Goal: Information Seeking & Learning: Learn about a topic

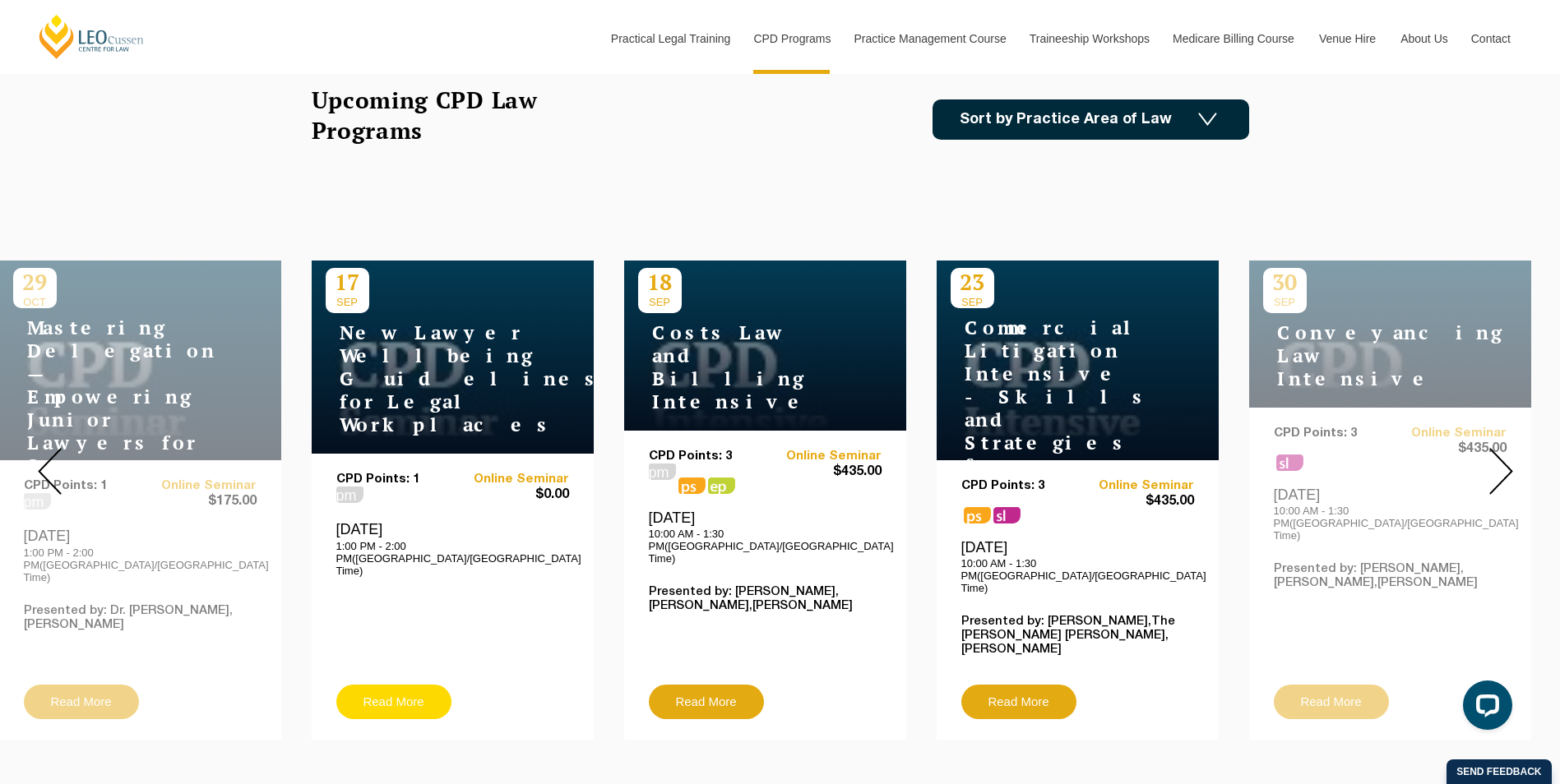
click at [422, 685] on link "Read More" at bounding box center [395, 702] width 115 height 35
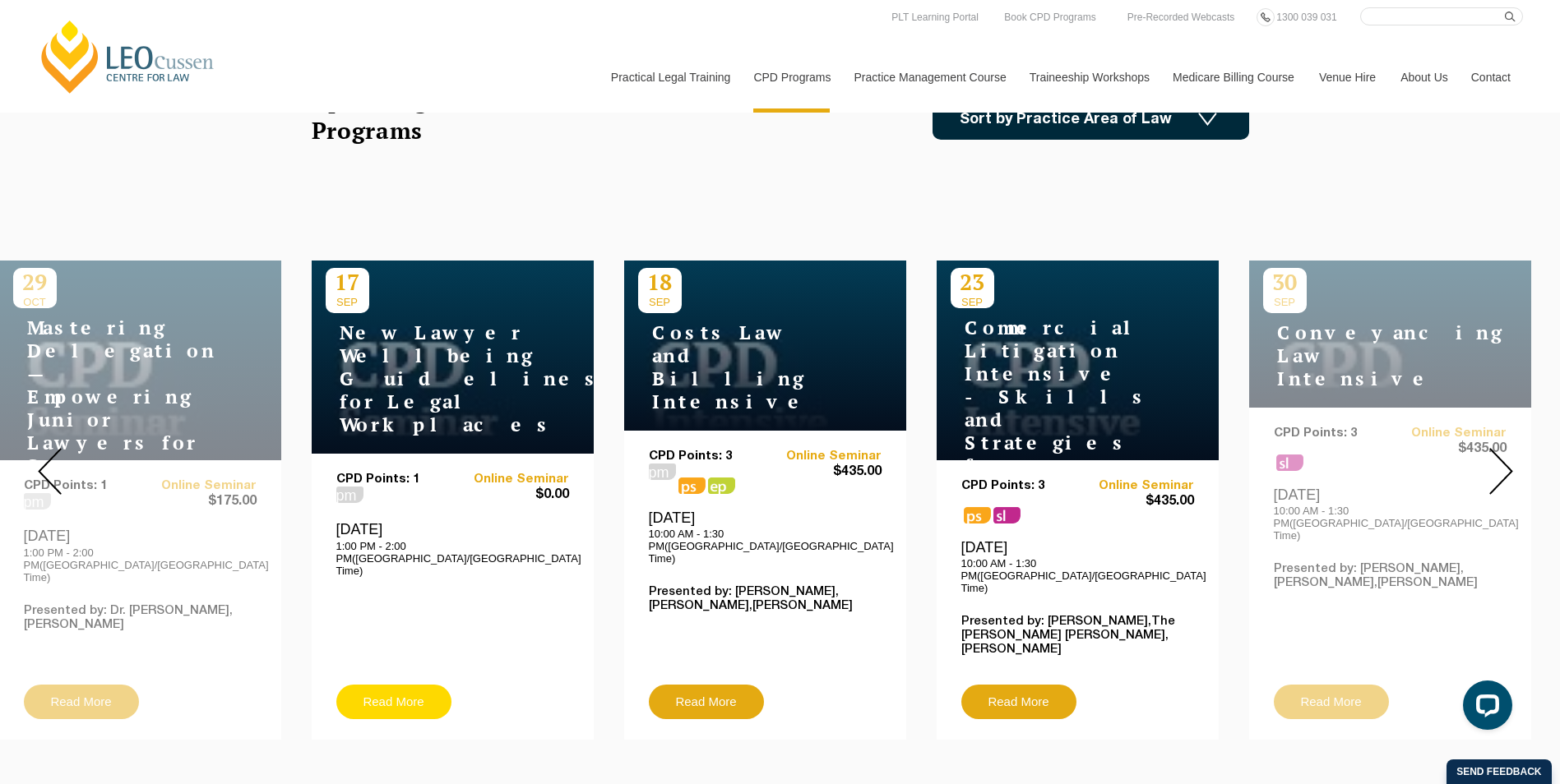
click at [394, 685] on link "Read More" at bounding box center [395, 702] width 115 height 35
click at [418, 685] on link "Read More" at bounding box center [395, 702] width 115 height 35
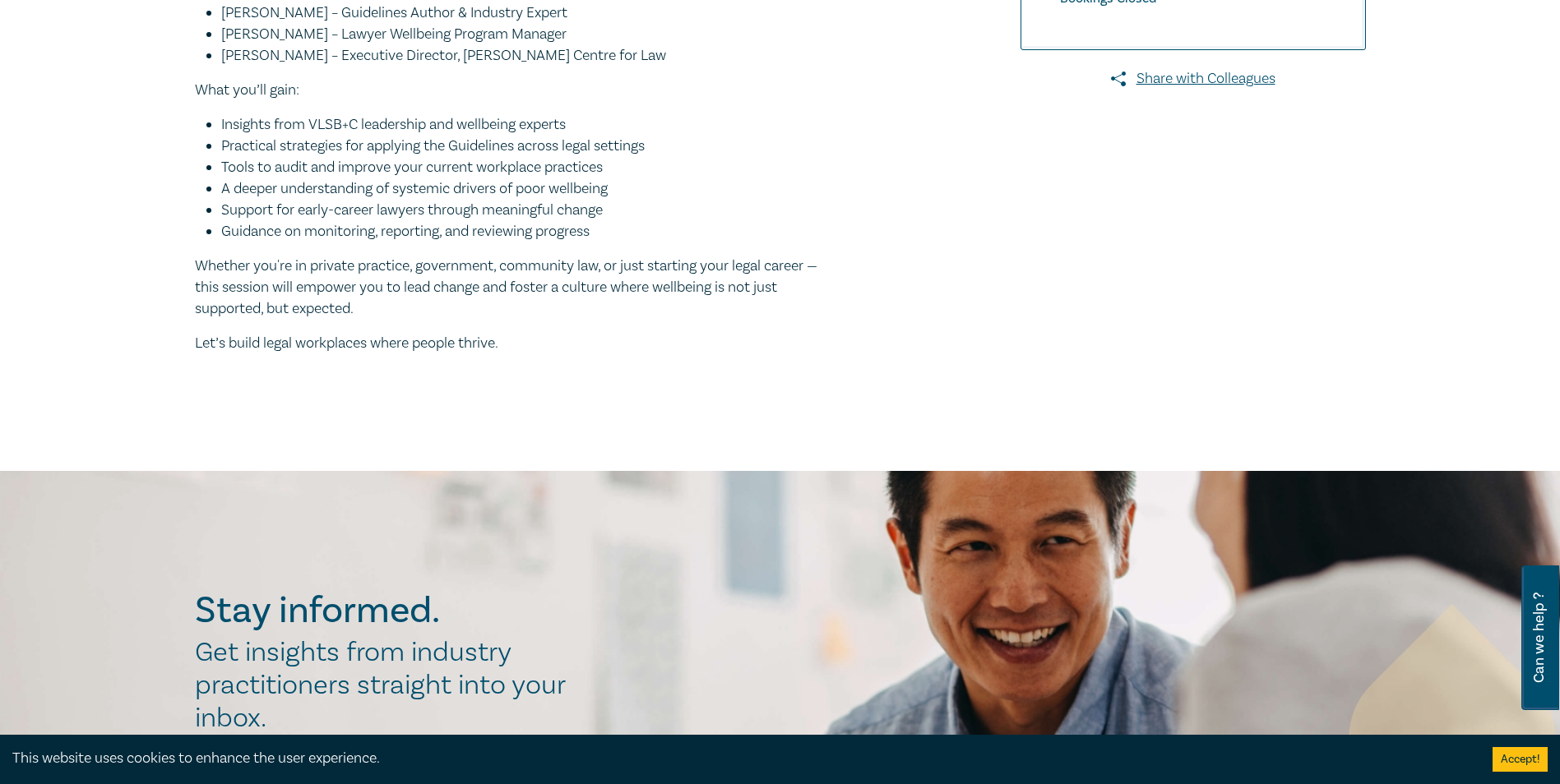
scroll to position [473, 0]
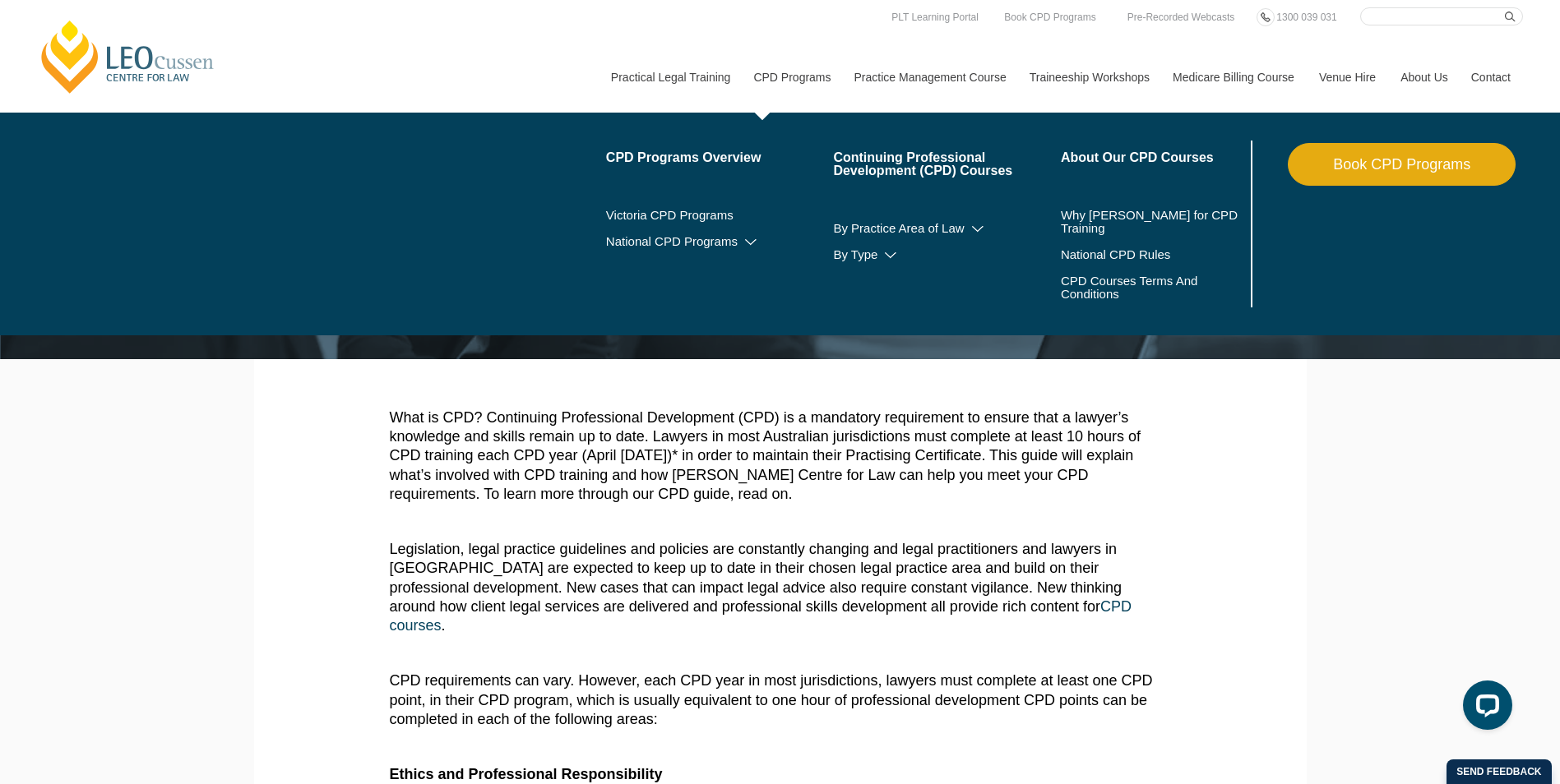
click at [812, 62] on link "CPD Programs" at bounding box center [791, 78] width 100 height 71
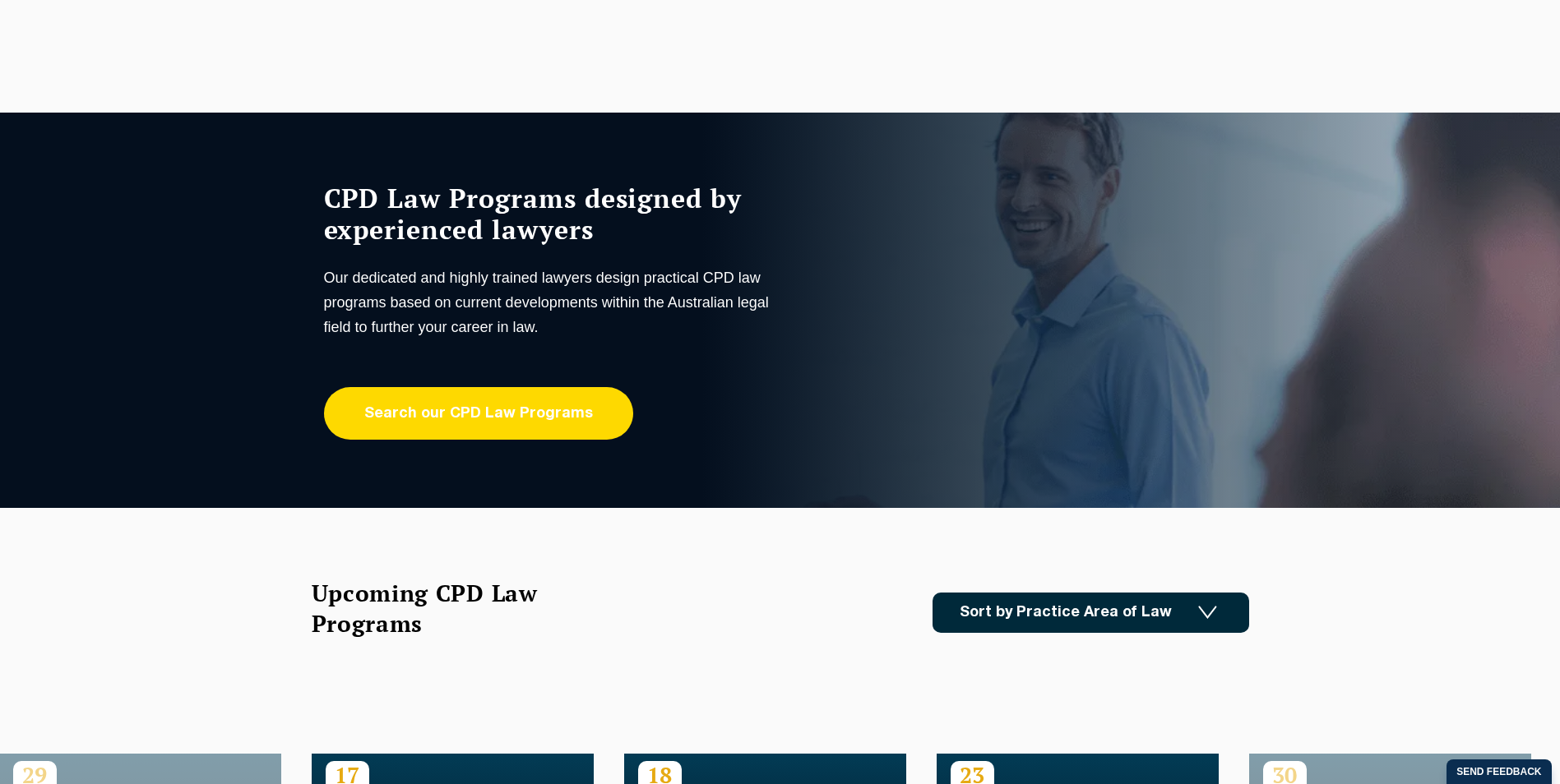
click at [560, 409] on link "Search our CPD Law Programs" at bounding box center [478, 414] width 309 height 53
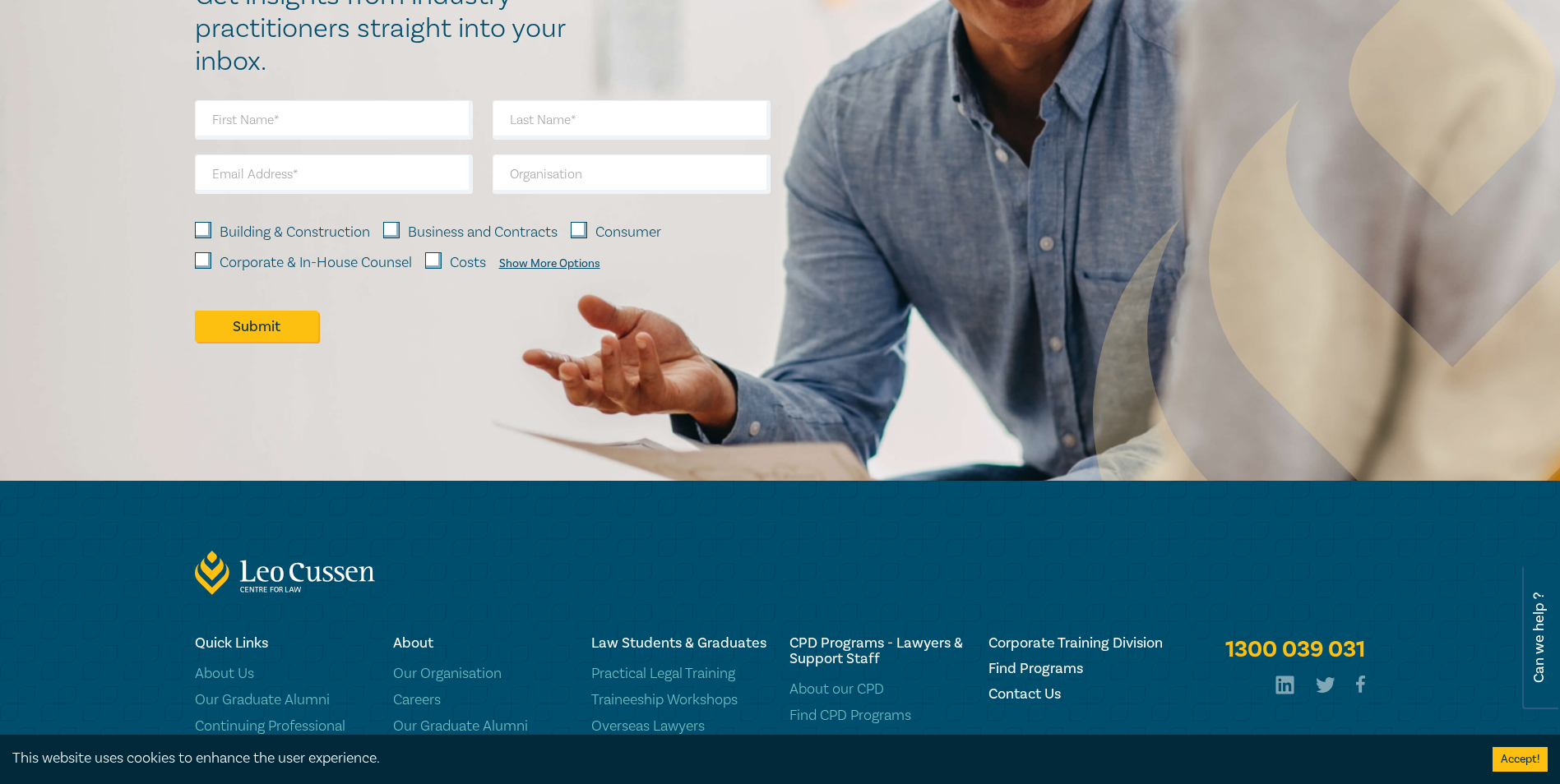
scroll to position [1891, 0]
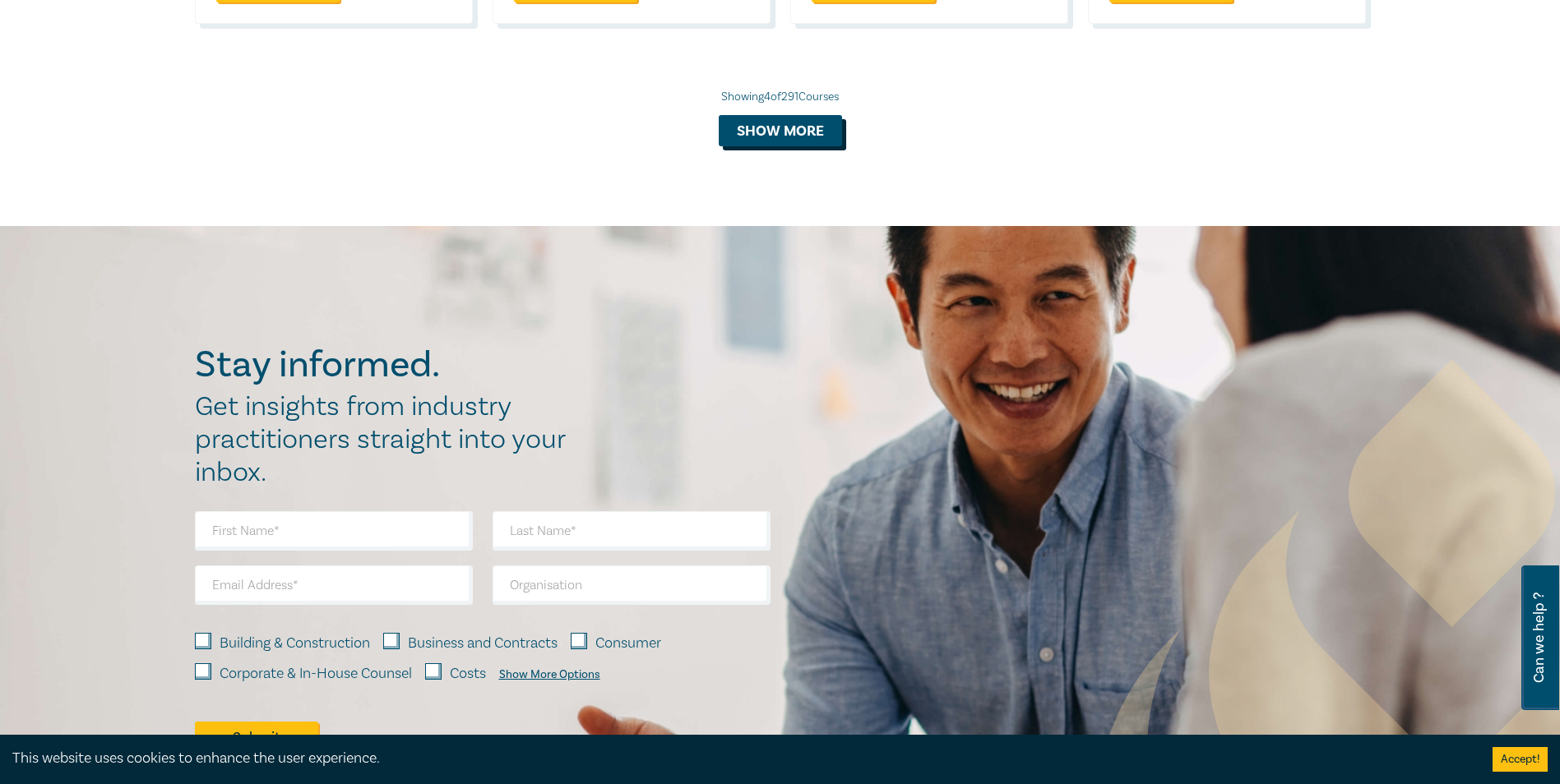
click at [796, 122] on button "Show more" at bounding box center [780, 131] width 123 height 31
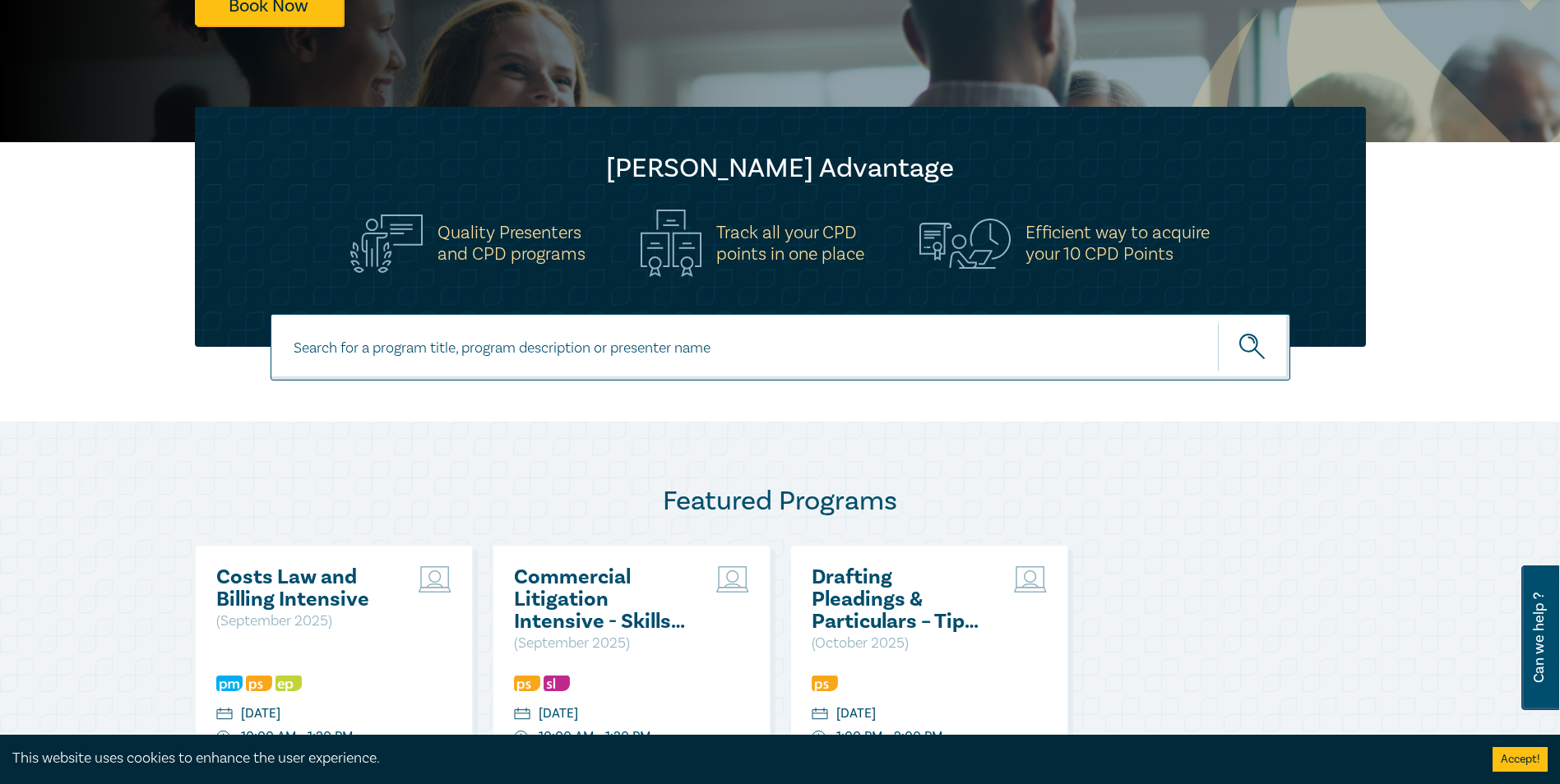
scroll to position [0, 0]
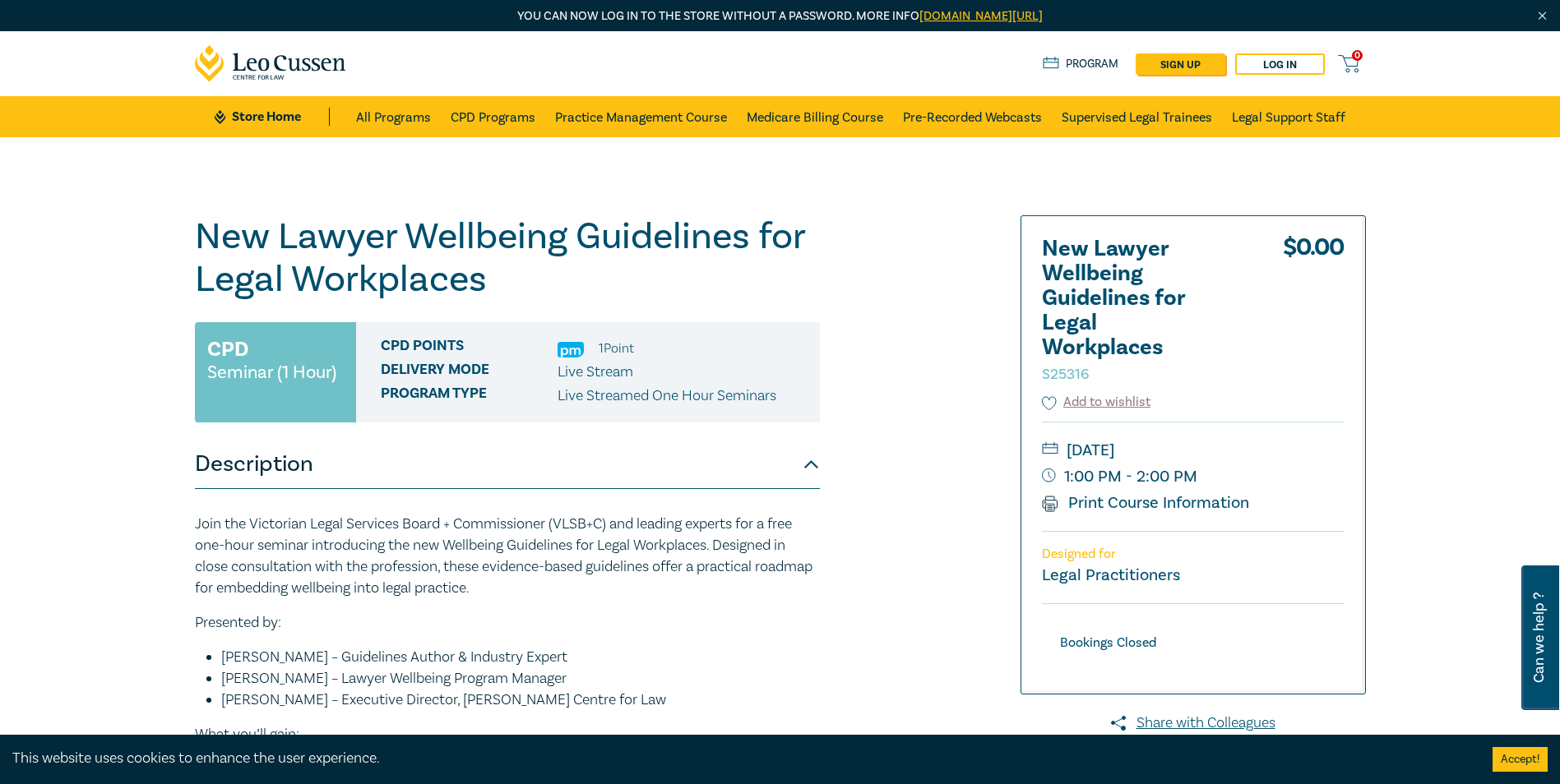
scroll to position [411, 0]
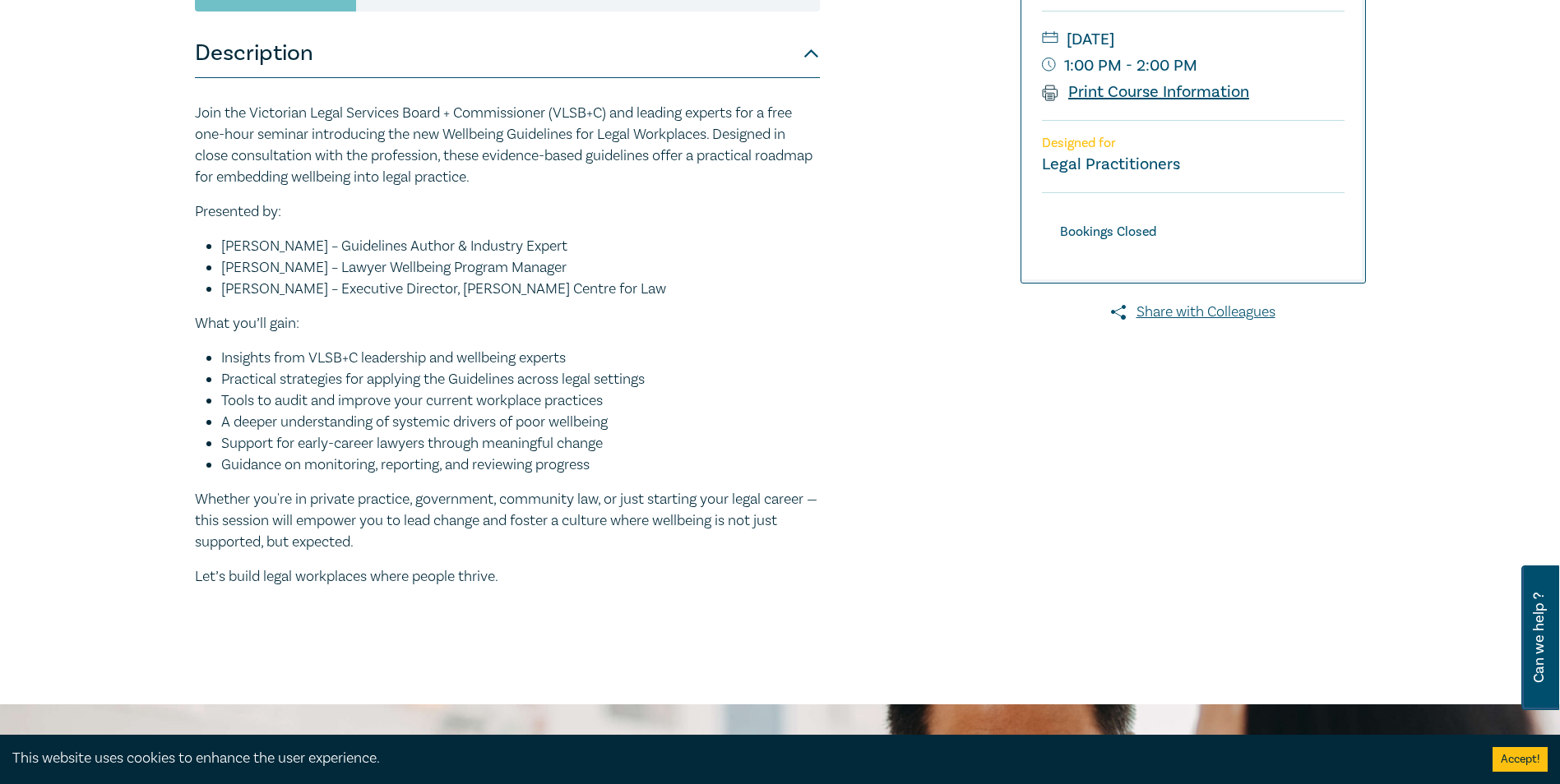
click at [1160, 88] on link "Print Course Information" at bounding box center [1146, 92] width 208 height 21
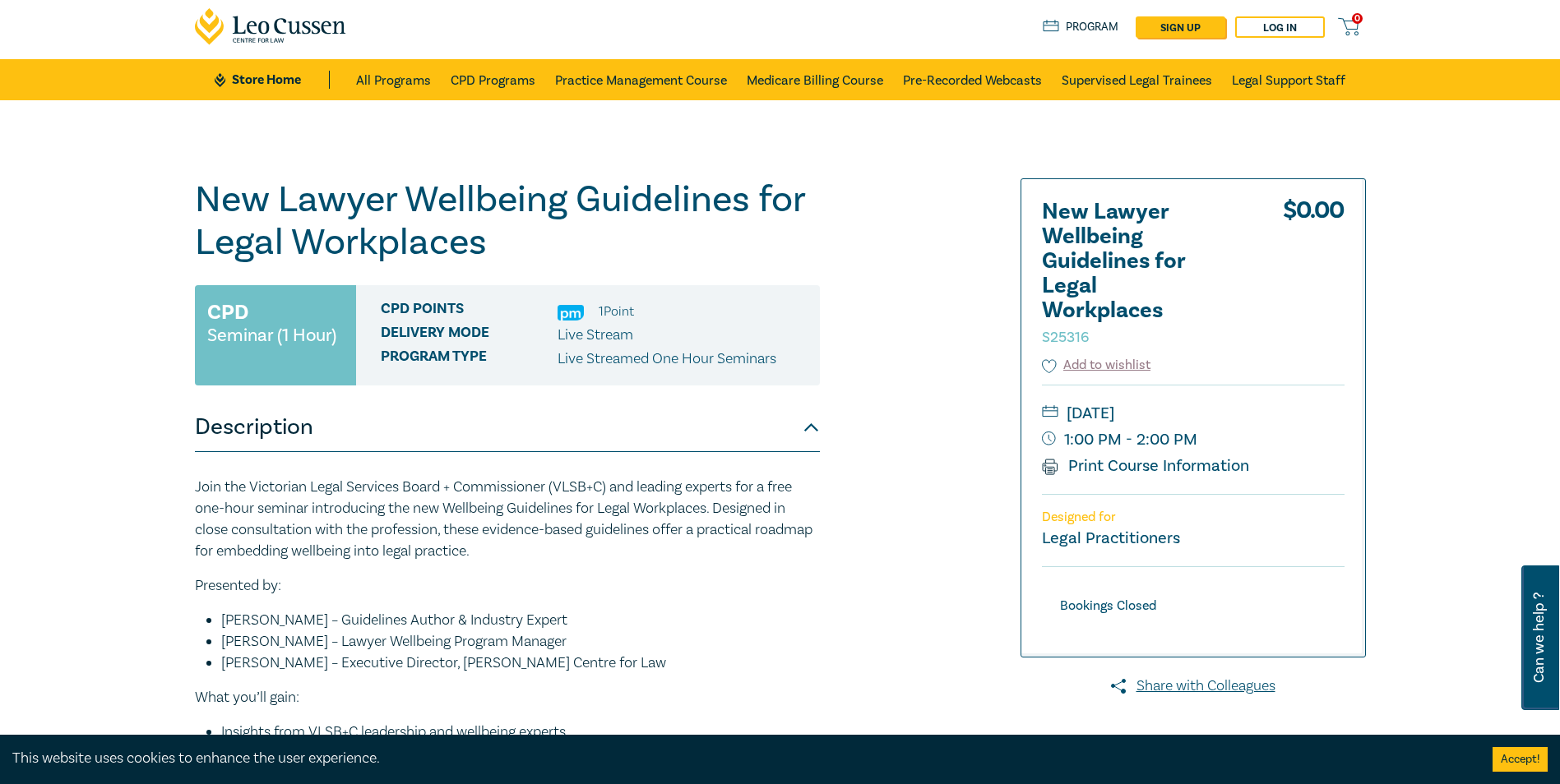
scroll to position [0, 0]
